Goal: Task Accomplishment & Management: Complete application form

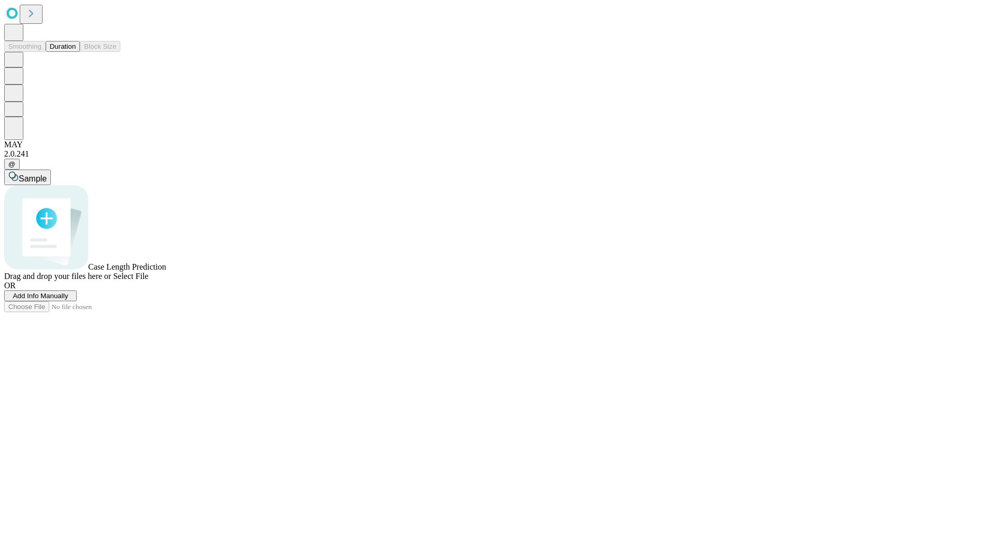
click at [76, 52] on button "Duration" at bounding box center [63, 46] width 34 height 11
click at [68, 300] on span "Add Info Manually" at bounding box center [40, 296] width 55 height 8
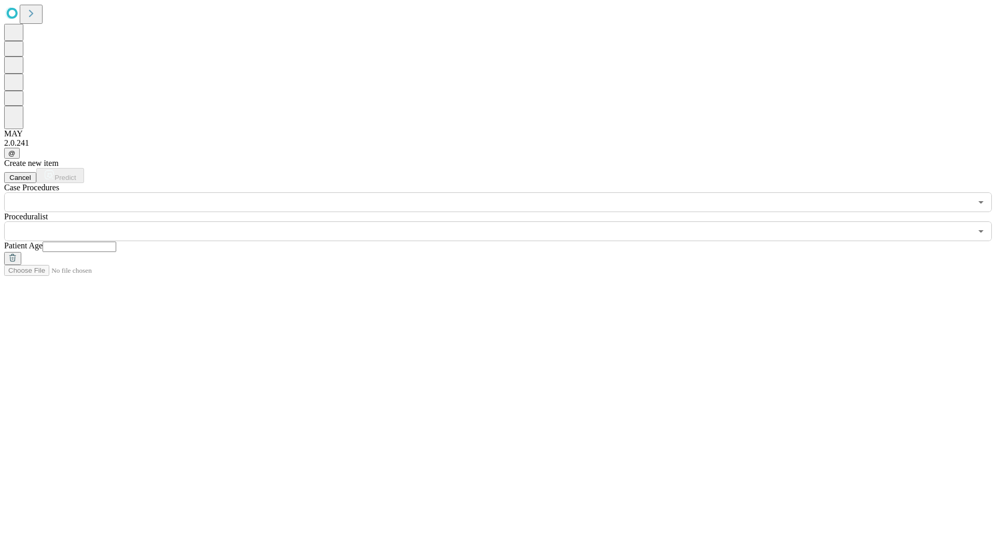
click at [116, 242] on input "text" at bounding box center [80, 247] width 74 height 10
type input "**"
click at [505, 221] on input "text" at bounding box center [487, 231] width 967 height 20
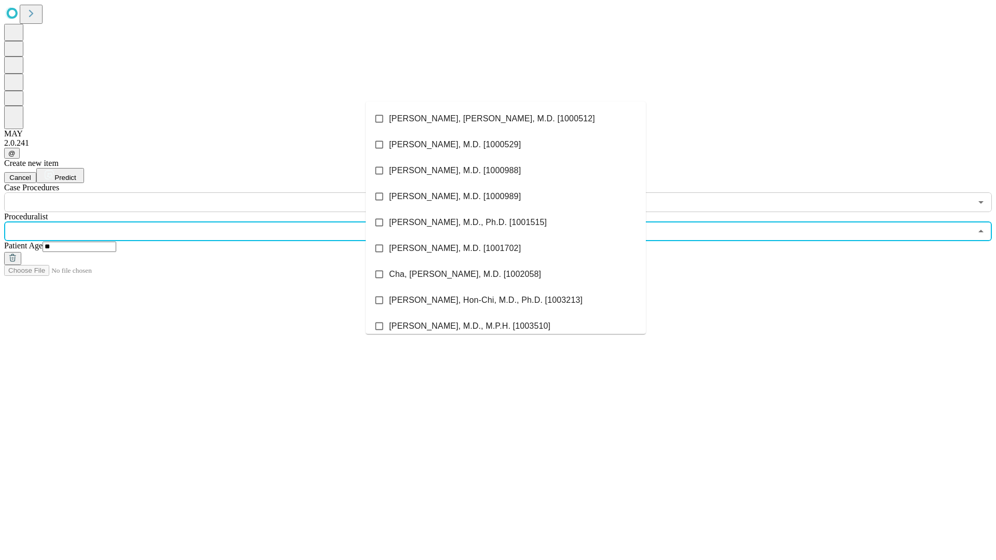
click at [506, 119] on li "[PERSON_NAME], [PERSON_NAME], M.D. [1000512]" at bounding box center [506, 119] width 280 height 26
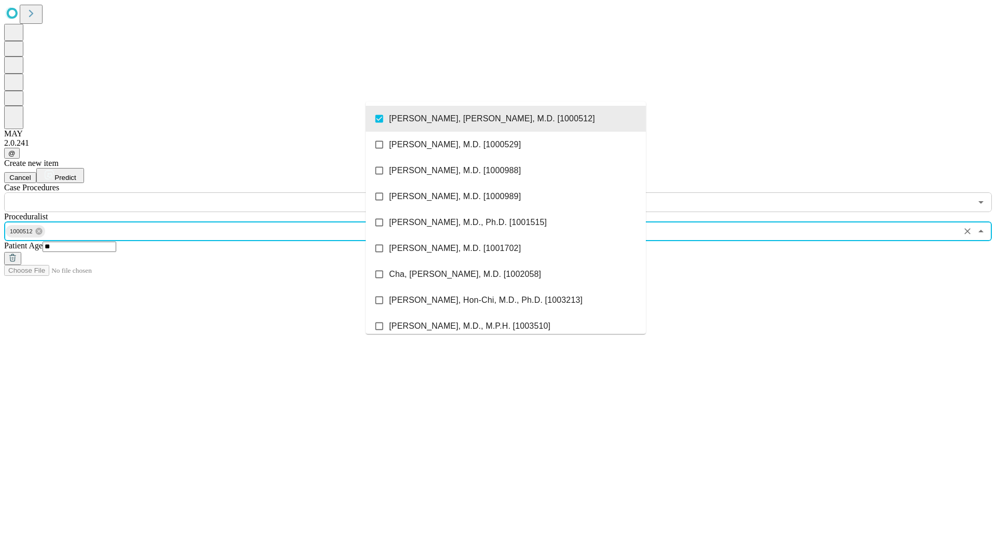
click at [218, 192] on input "text" at bounding box center [487, 202] width 967 height 20
